Goal: Task Accomplishment & Management: Use online tool/utility

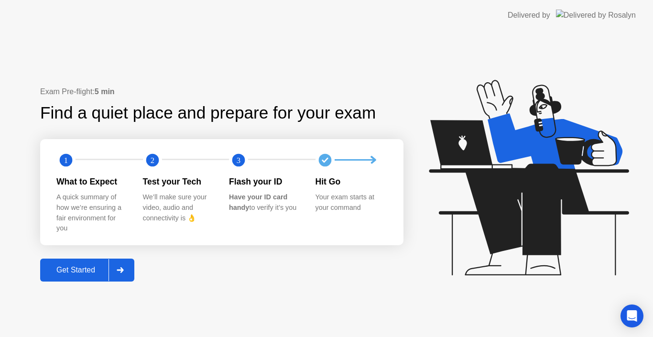
click at [121, 263] on div at bounding box center [120, 270] width 23 height 22
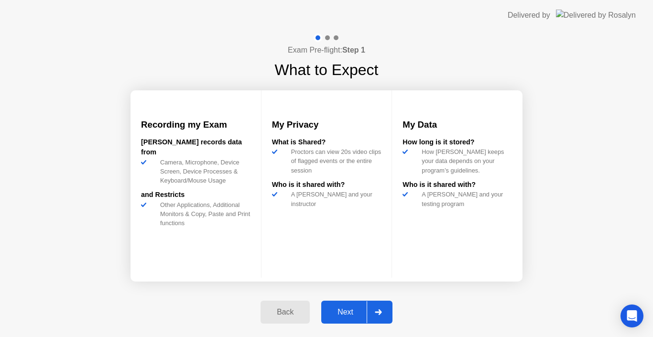
click at [348, 308] on div "Next" at bounding box center [345, 312] width 43 height 9
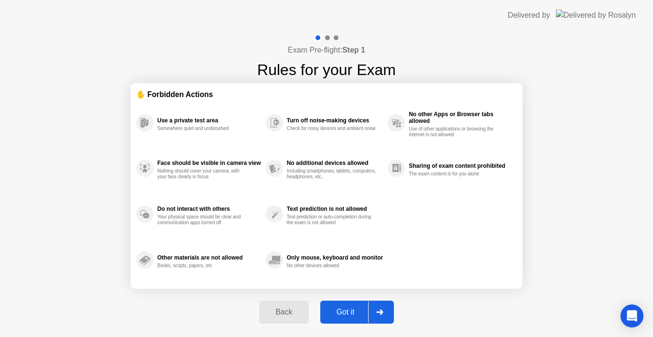
click at [349, 308] on div "Got it" at bounding box center [345, 312] width 45 height 9
select select "Available cameras"
select select "Available speakers"
select select "Available microphones"
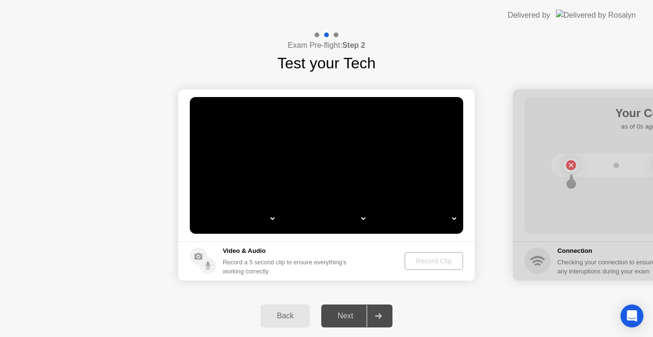
select select "*"
select select "**********"
select select "*******"
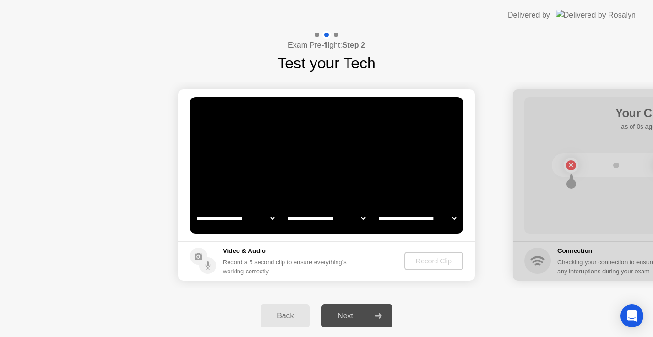
select select "*******"
click at [347, 315] on div "Next" at bounding box center [345, 316] width 43 height 9
click at [283, 318] on div "Back" at bounding box center [285, 316] width 44 height 9
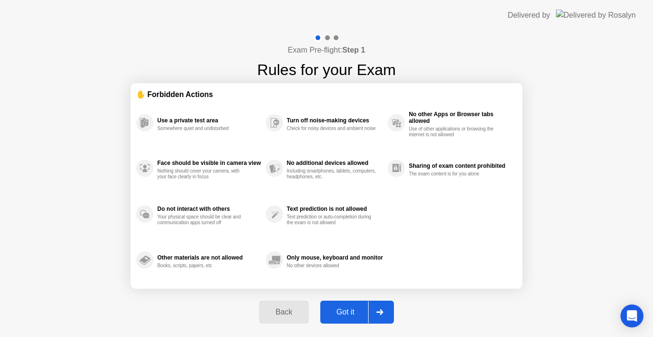
click at [351, 308] on div "Got it" at bounding box center [345, 312] width 45 height 9
select select "**********"
select select "*******"
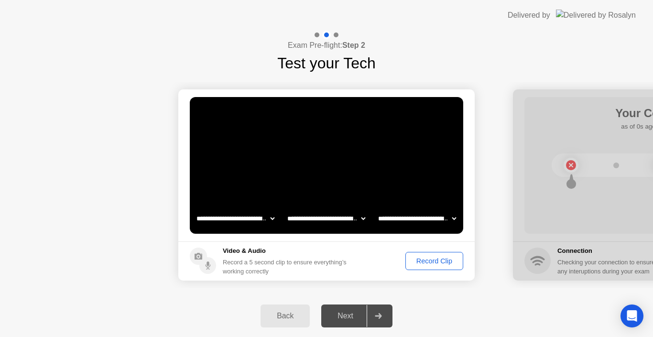
click at [435, 258] on div "Record Clip" at bounding box center [434, 261] width 51 height 8
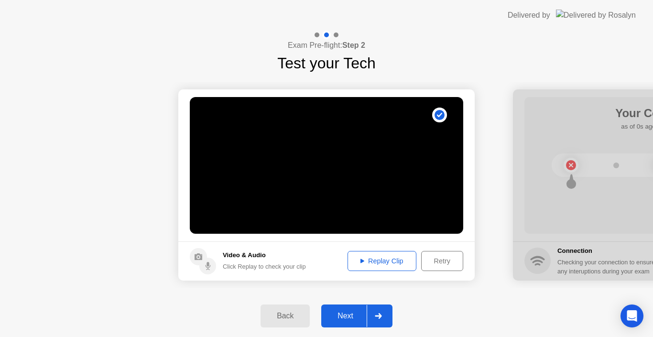
click at [344, 312] on div "Next" at bounding box center [345, 316] width 43 height 9
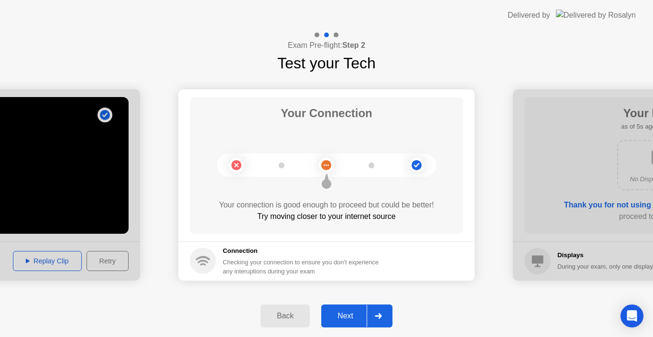
click at [344, 312] on div "Next" at bounding box center [345, 316] width 43 height 9
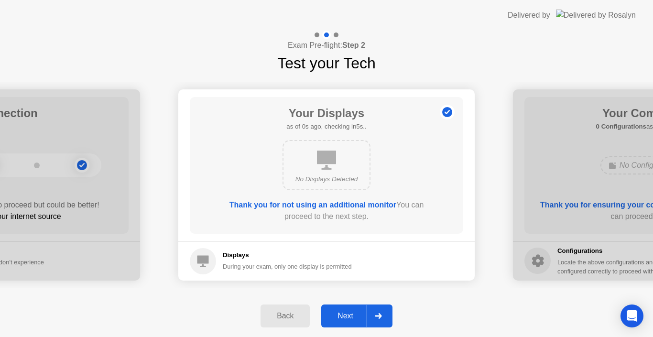
click at [344, 312] on div "Next" at bounding box center [345, 316] width 43 height 9
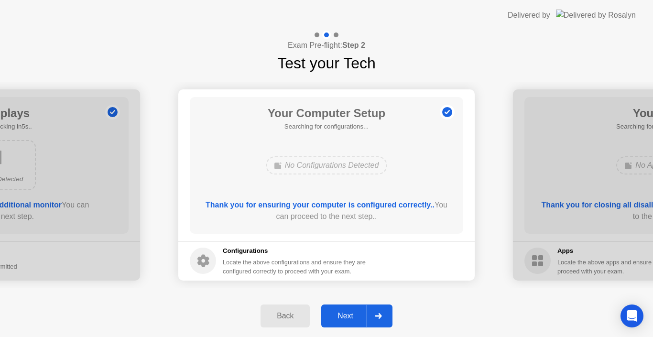
click at [345, 312] on div "Next" at bounding box center [345, 316] width 43 height 9
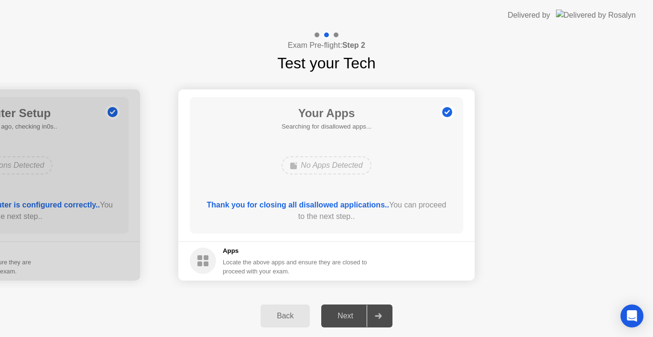
click at [287, 312] on div "Back" at bounding box center [285, 316] width 44 height 9
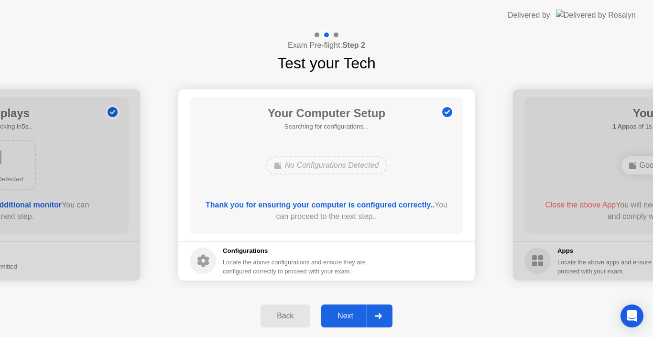
click at [287, 312] on div "Back" at bounding box center [285, 316] width 44 height 9
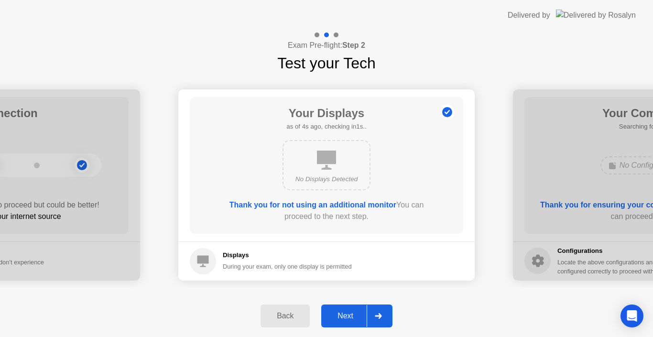
click at [329, 173] on div "No Displays Detected" at bounding box center [327, 165] width 88 height 50
click at [330, 168] on icon at bounding box center [326, 160] width 19 height 19
click at [335, 152] on icon at bounding box center [326, 160] width 19 height 19
click at [280, 319] on div "Back" at bounding box center [285, 316] width 44 height 9
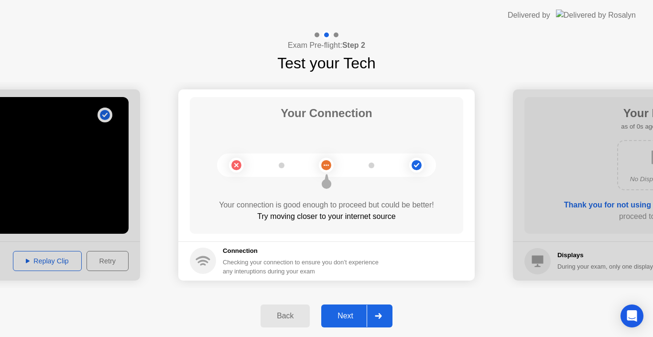
click at [342, 310] on button "Next" at bounding box center [356, 316] width 71 height 23
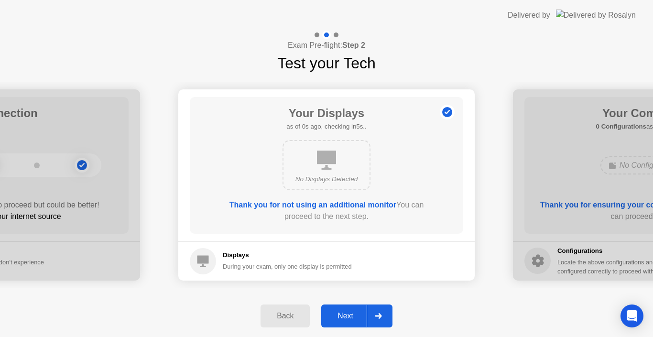
click at [340, 171] on div "No Displays Detected" at bounding box center [327, 165] width 88 height 50
click at [273, 312] on div "Back" at bounding box center [285, 316] width 44 height 9
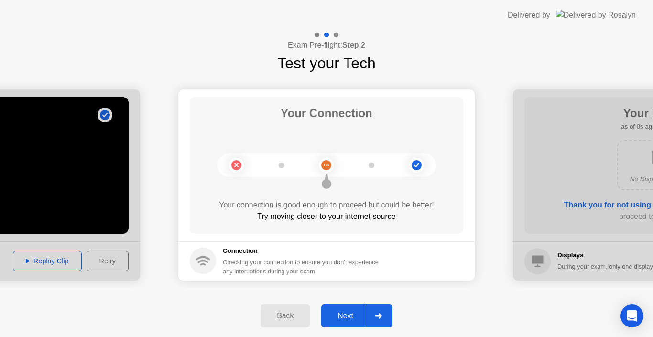
click at [273, 312] on div "Back" at bounding box center [285, 316] width 44 height 9
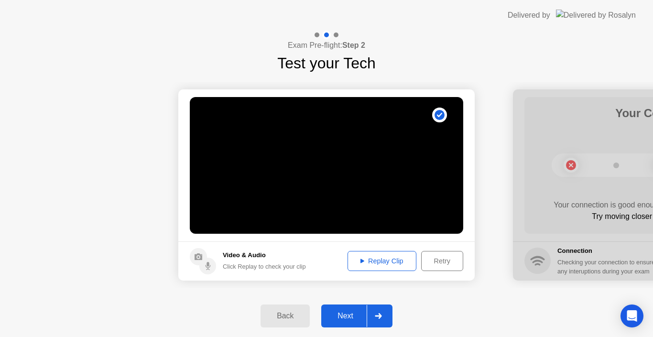
click at [376, 260] on div "Replay Clip" at bounding box center [382, 261] width 62 height 8
click at [349, 310] on button "Next" at bounding box center [356, 316] width 71 height 23
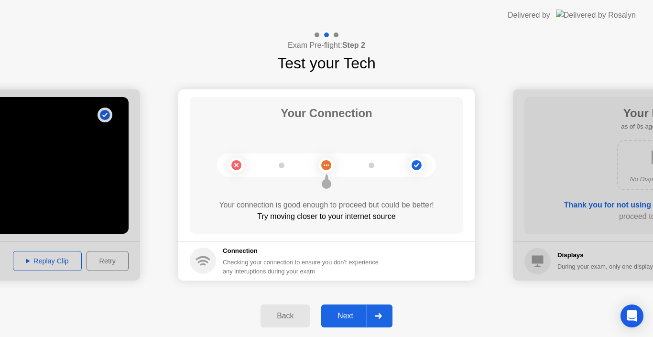
click at [342, 312] on div "Next" at bounding box center [345, 316] width 43 height 9
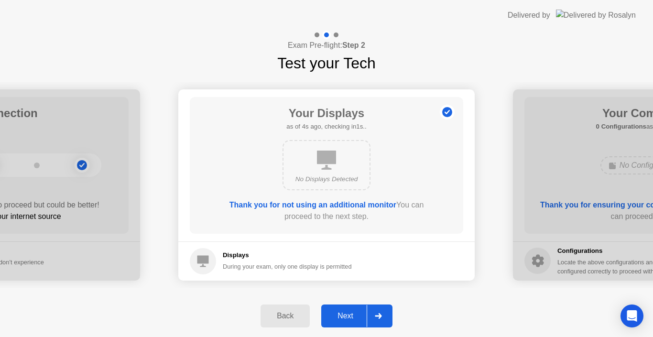
click at [347, 312] on div "Next" at bounding box center [345, 316] width 43 height 9
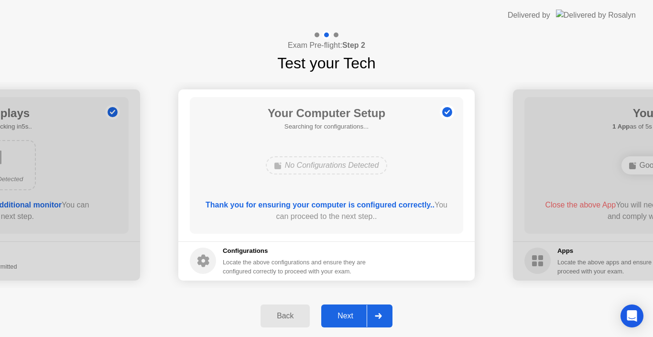
click at [348, 310] on button "Next" at bounding box center [356, 316] width 71 height 23
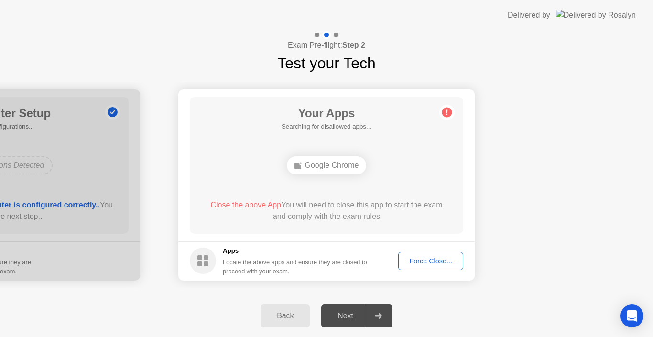
click at [409, 260] on div "Force Close..." at bounding box center [431, 261] width 58 height 8
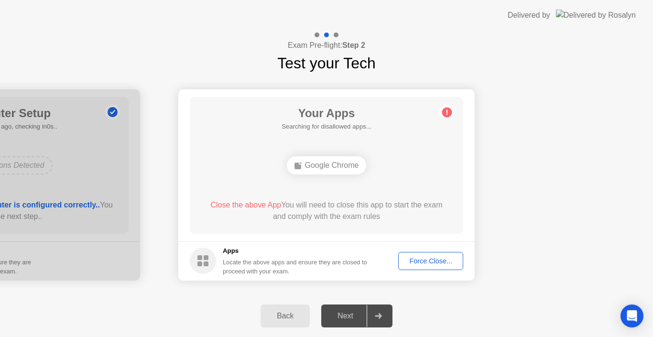
click at [296, 316] on div "Back" at bounding box center [285, 316] width 44 height 9
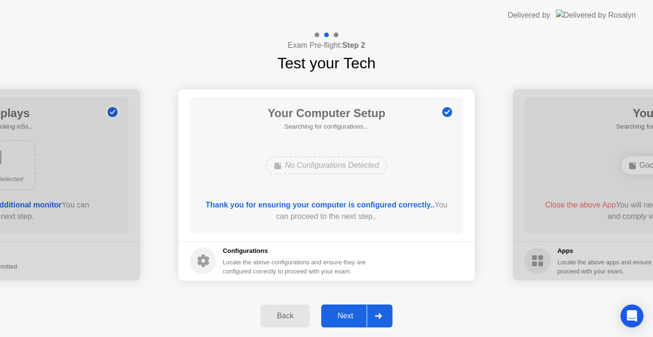
click at [296, 316] on div "Back" at bounding box center [285, 316] width 44 height 9
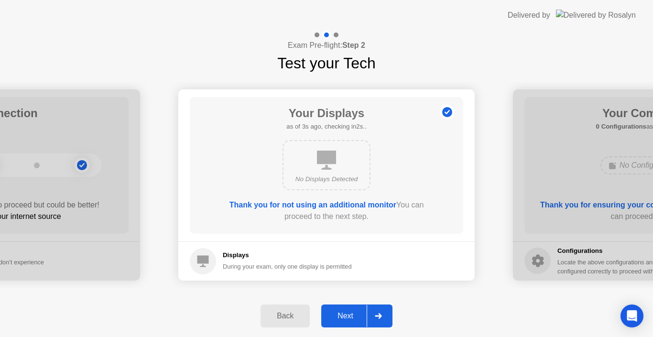
click at [349, 312] on div "Next" at bounding box center [345, 316] width 43 height 9
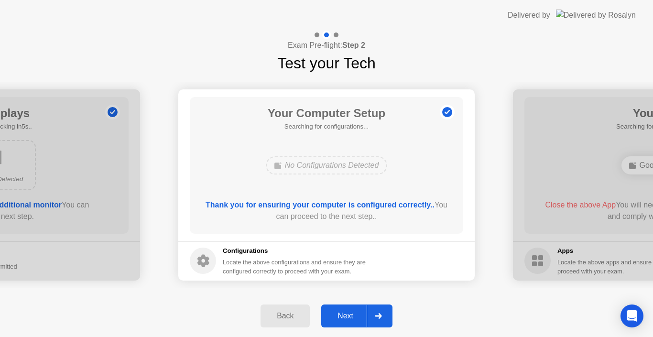
click at [349, 310] on button "Next" at bounding box center [356, 316] width 71 height 23
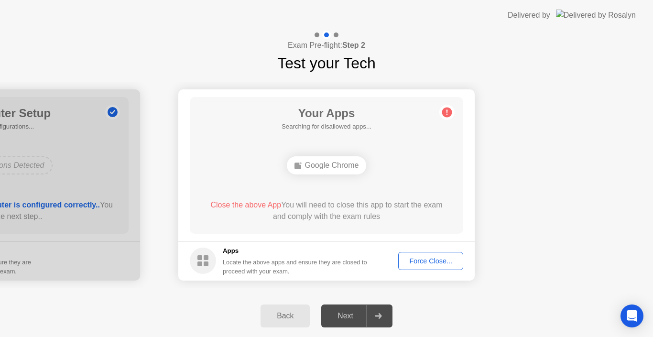
click at [413, 258] on div "Force Close..." at bounding box center [431, 261] width 58 height 8
